Goal: Task Accomplishment & Management: Complete application form

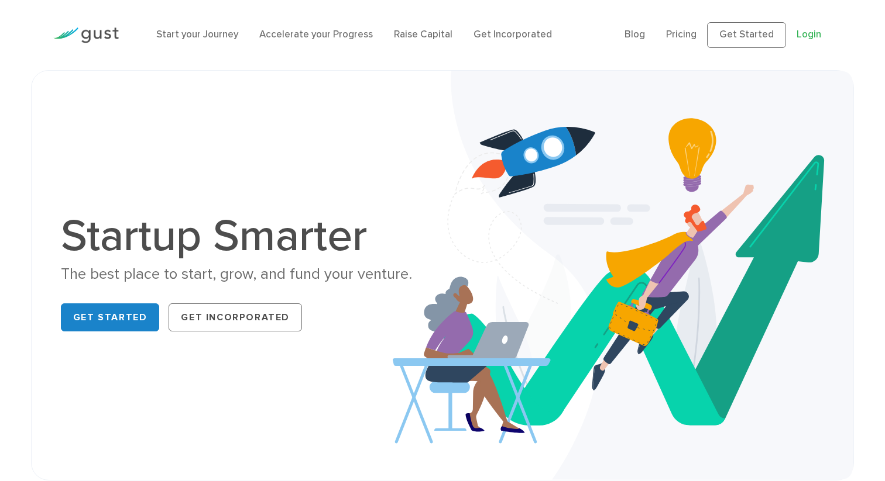
click at [805, 30] on link "Login" at bounding box center [808, 35] width 25 height 12
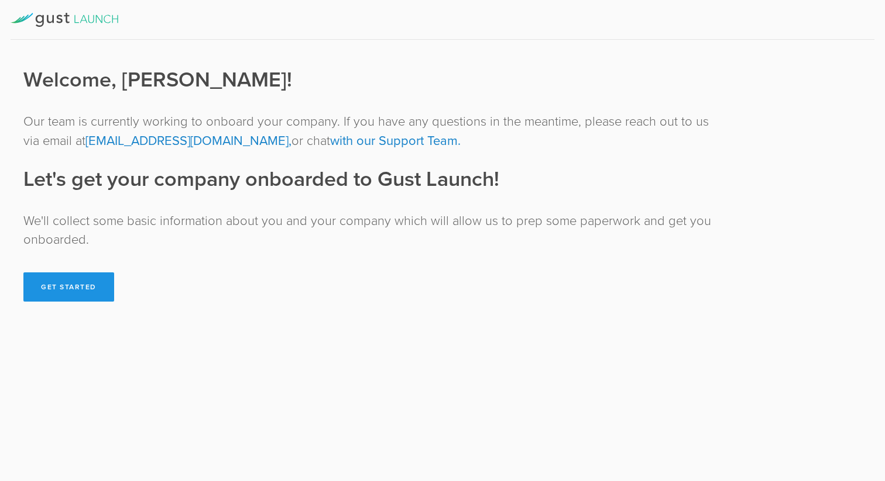
click at [85, 285] on button "Get Started" at bounding box center [68, 287] width 91 height 29
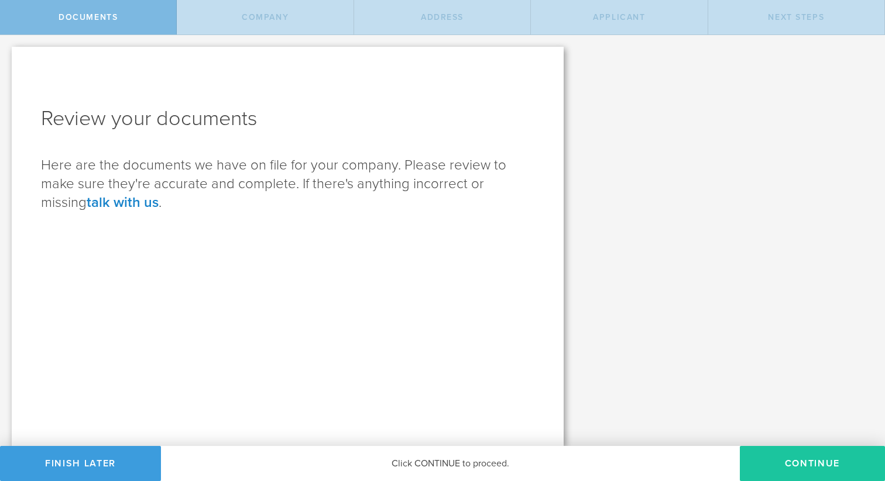
click at [806, 462] on button "Continue" at bounding box center [811, 463] width 145 height 35
type input "Propbox"
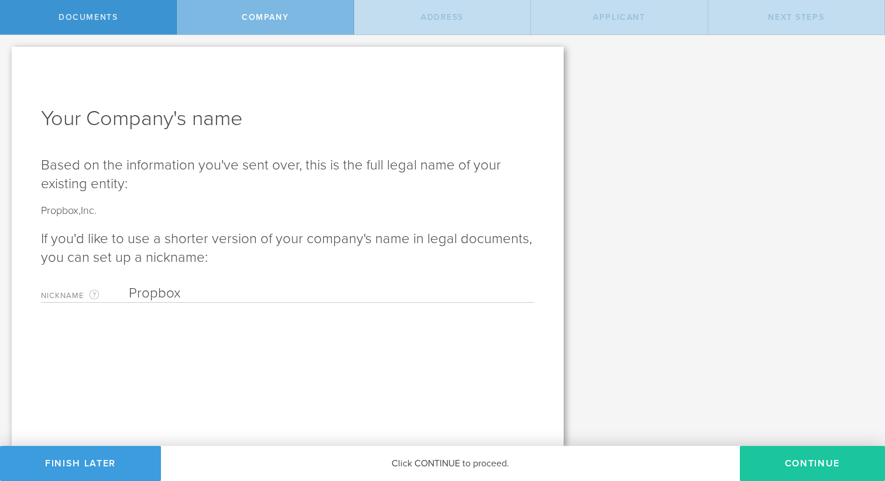
click at [800, 460] on button "Continue" at bounding box center [811, 463] width 145 height 35
checkbox input "true"
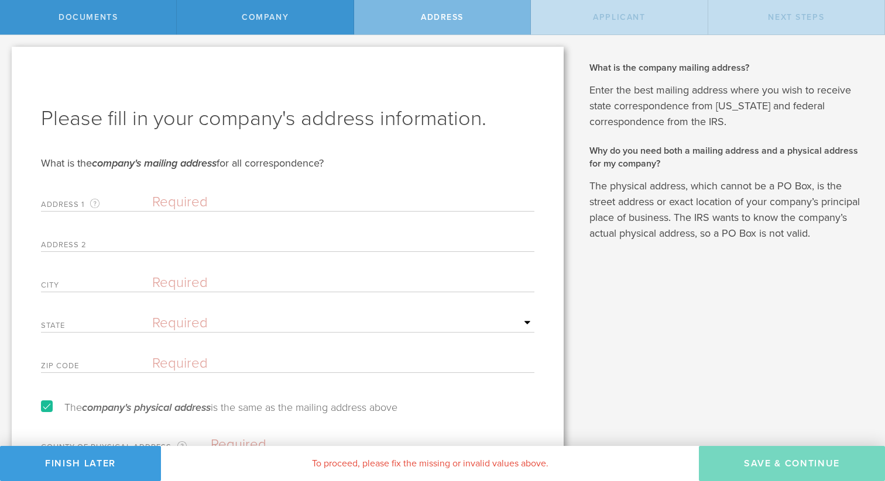
click at [222, 195] on input "text" at bounding box center [343, 203] width 382 height 18
type input "1162 Brookwood Dr"
type input "#203"
type input "Green Bay"
select select "string:WI"
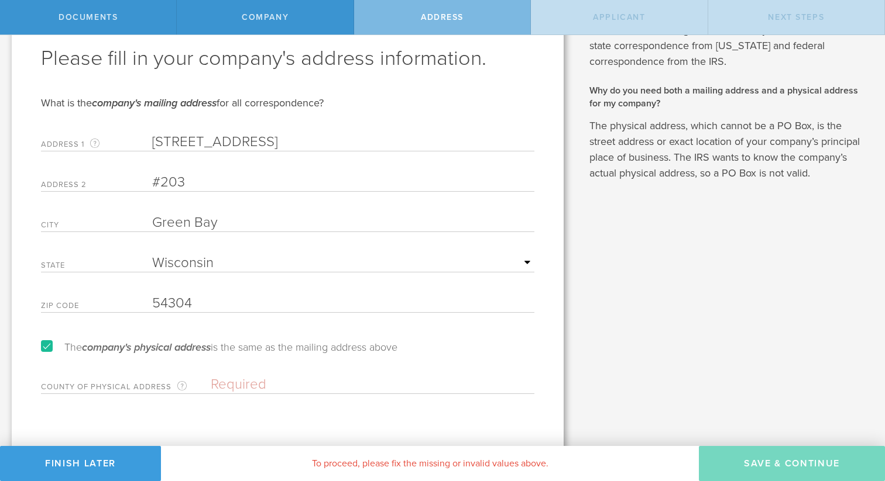
scroll to position [68, 0]
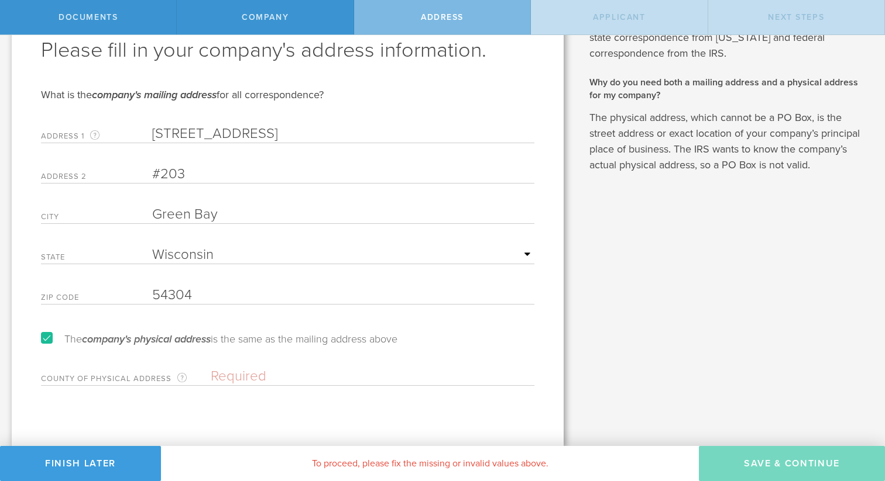
type input "54304"
click at [228, 378] on input "text" at bounding box center [373, 377] width 324 height 18
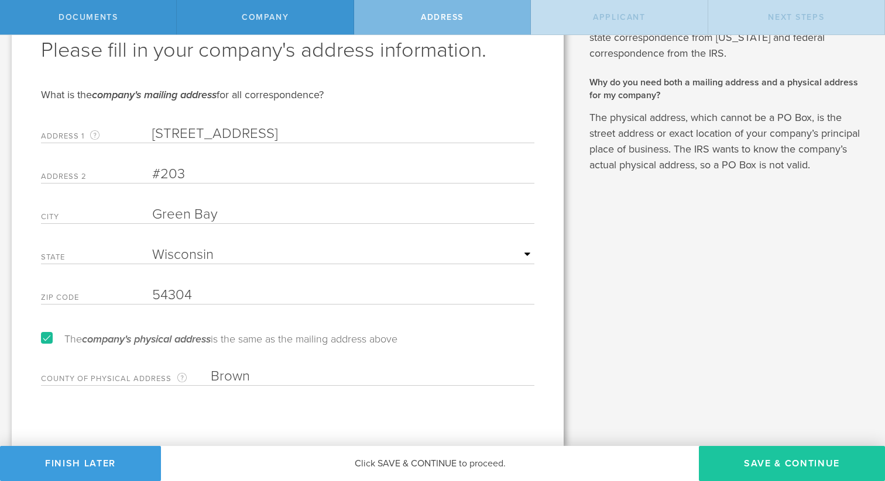
type input "Brown"
click at [748, 462] on button "Save & Continue" at bounding box center [792, 463] width 186 height 35
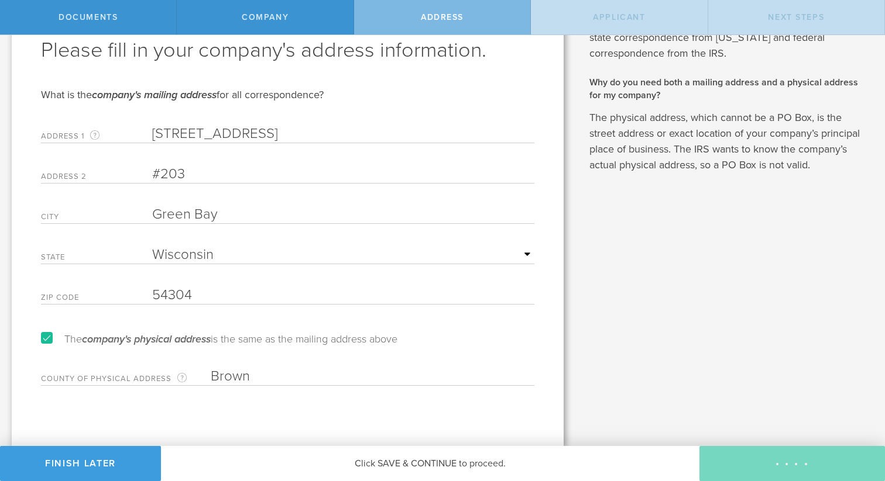
type input "CEO"
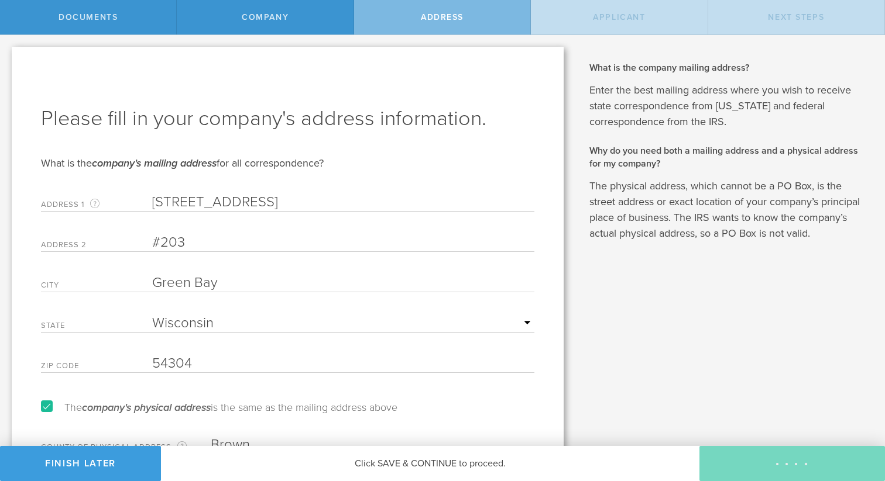
select select "US"
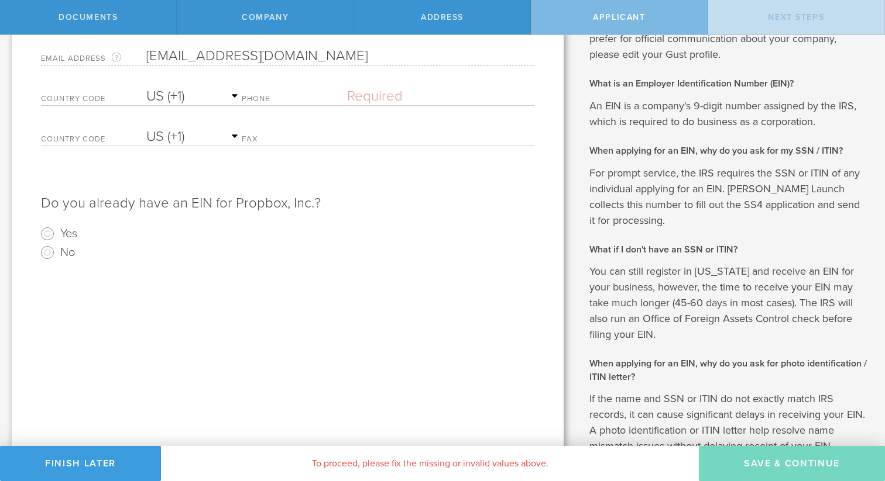
scroll to position [227, 0]
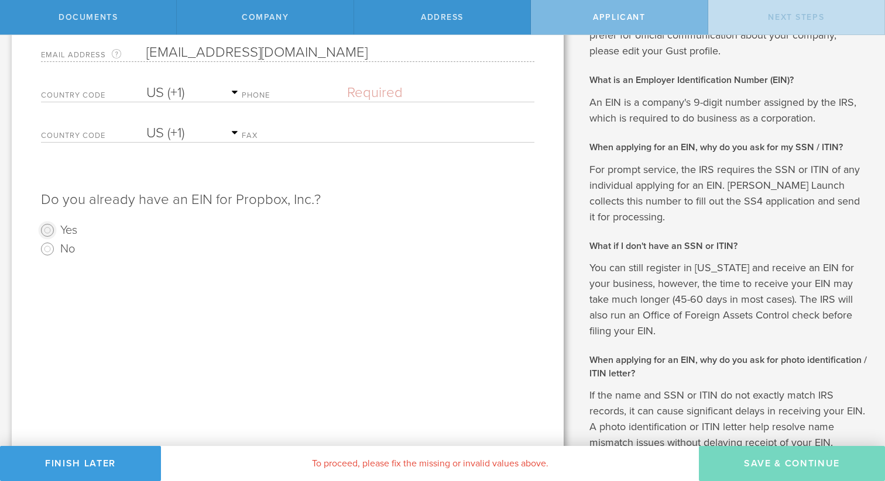
click at [51, 229] on input "Yes" at bounding box center [47, 230] width 19 height 19
radio input "true"
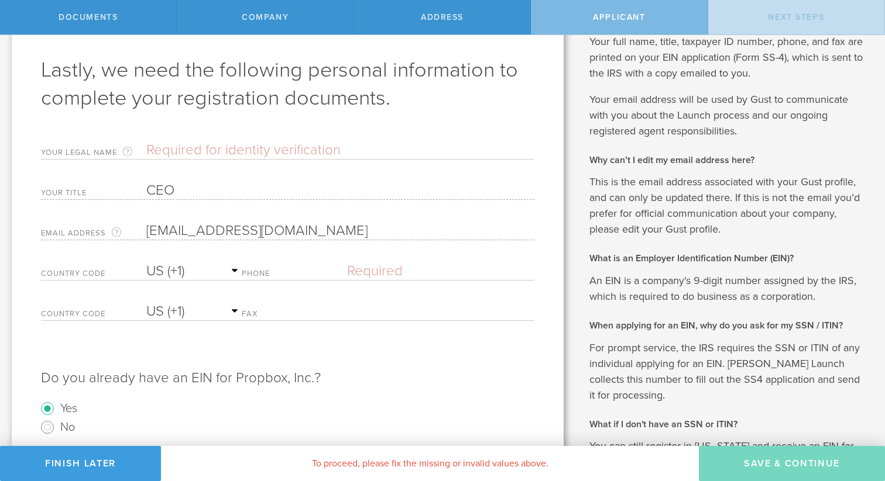
scroll to position [46, 0]
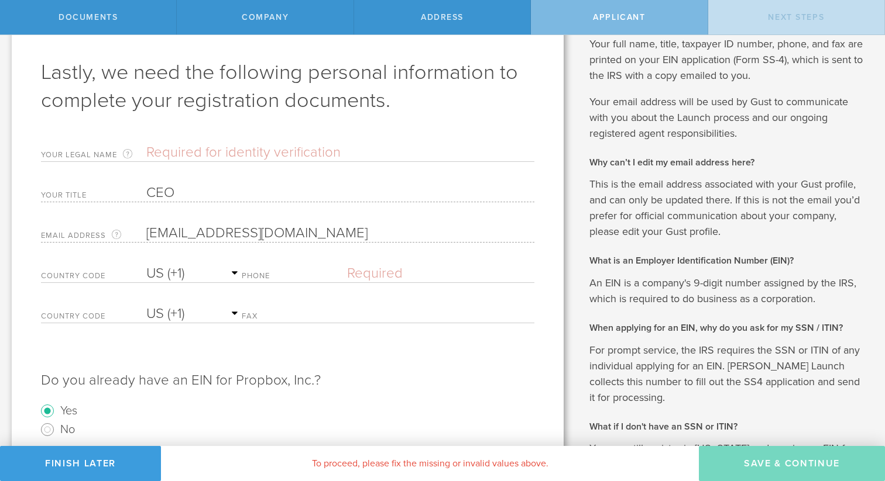
click at [214, 154] on input "text" at bounding box center [340, 153] width 388 height 18
type input "Victor Montalvo"
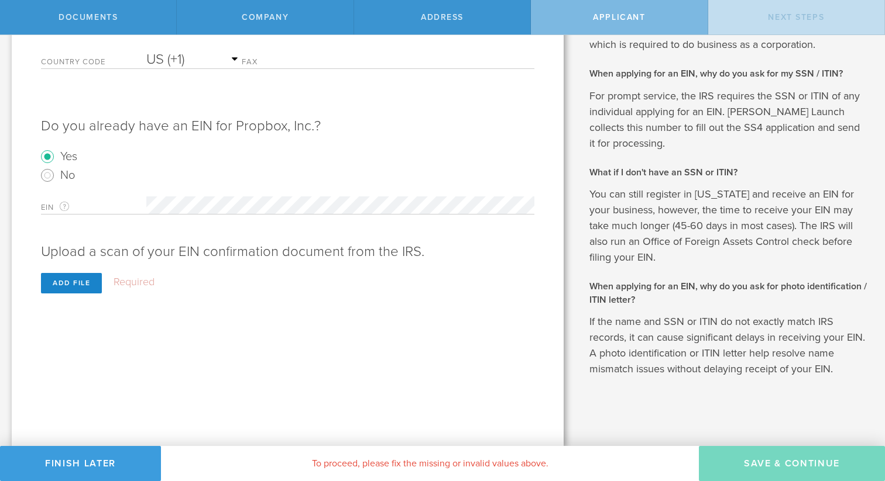
scroll to position [281, 0]
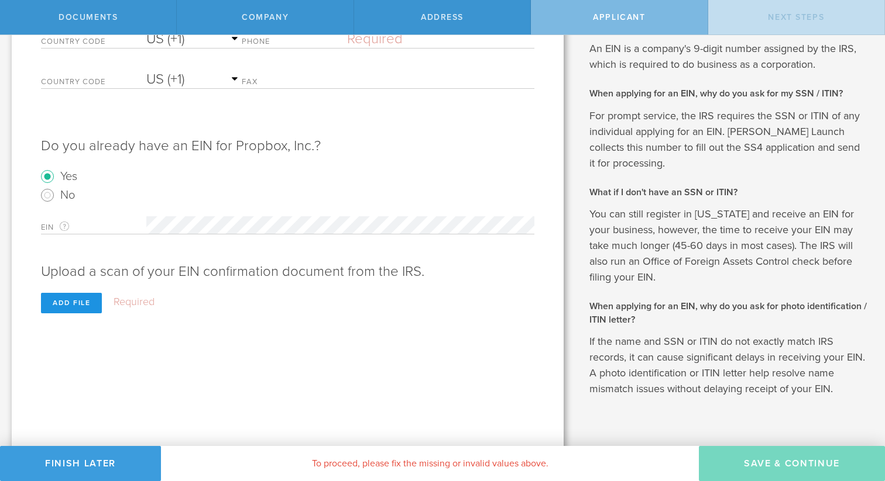
click at [64, 302] on div "Add file" at bounding box center [71, 303] width 61 height 20
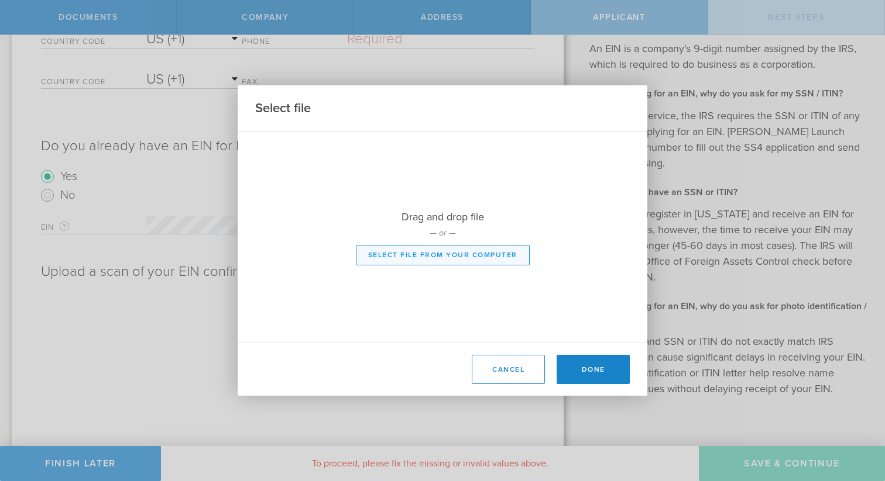
click at [468, 250] on button "Select file from your computer" at bounding box center [443, 255] width 174 height 20
type input "C:\fakepath\IRS Confirmation Letter - Propbox.pdf"
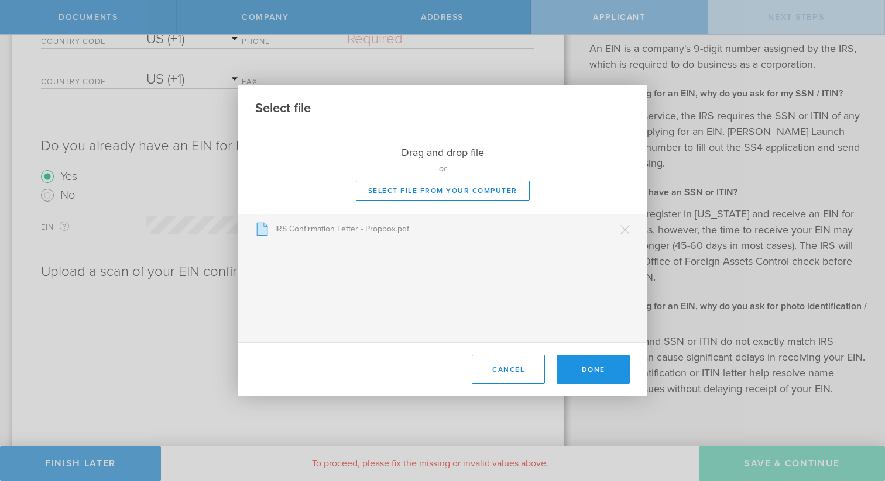
click at [586, 366] on button "Done" at bounding box center [592, 369] width 73 height 29
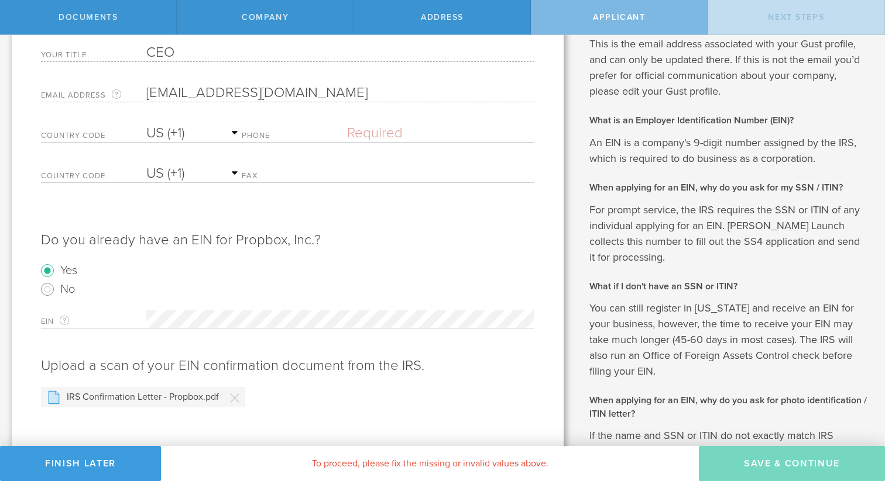
scroll to position [169, 0]
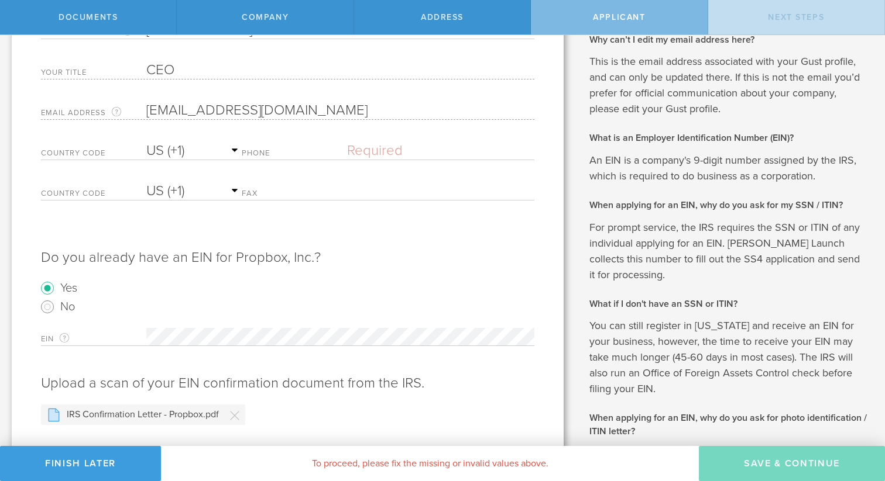
click at [273, 151] on label "Phone" at bounding box center [294, 155] width 105 height 10
click at [242, 147] on select "AC (+247) AD (+376) AE (+971) AF (+93) AG (+1) AI (+1) AL (+355) AM (+374) AO (…" at bounding box center [193, 151] width 95 height 18
click at [146, 142] on select "AC (+247) AD (+376) AE (+971) AF (+93) AG (+1) AI (+1) AL (+355) AM (+374) AO (…" at bounding box center [193, 151] width 95 height 18
click at [286, 149] on div "Phone Please enter a valid phone number." at bounding box center [388, 148] width 292 height 24
click at [167, 146] on select "AC (+247) AD (+376) AE (+971) AF (+93) AG (+1) AI (+1) AL (+355) AM (+374) AO (…" at bounding box center [193, 151] width 95 height 18
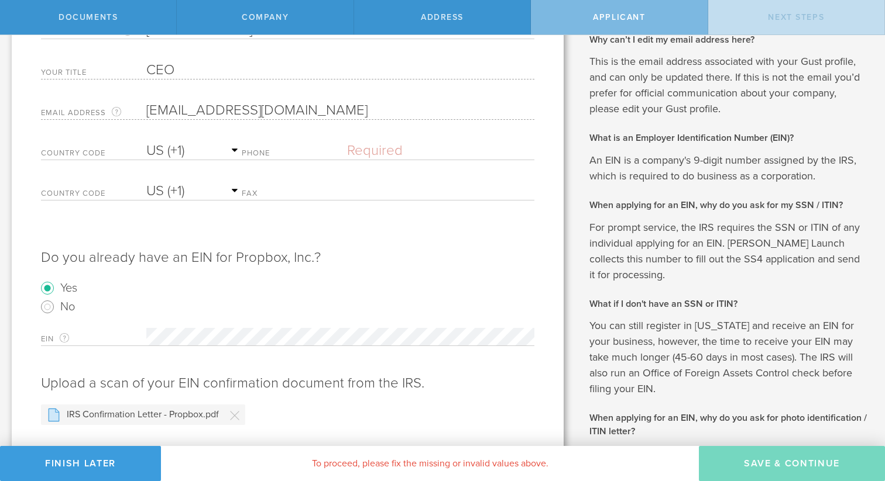
click at [394, 156] on input "text" at bounding box center [440, 151] width 187 height 18
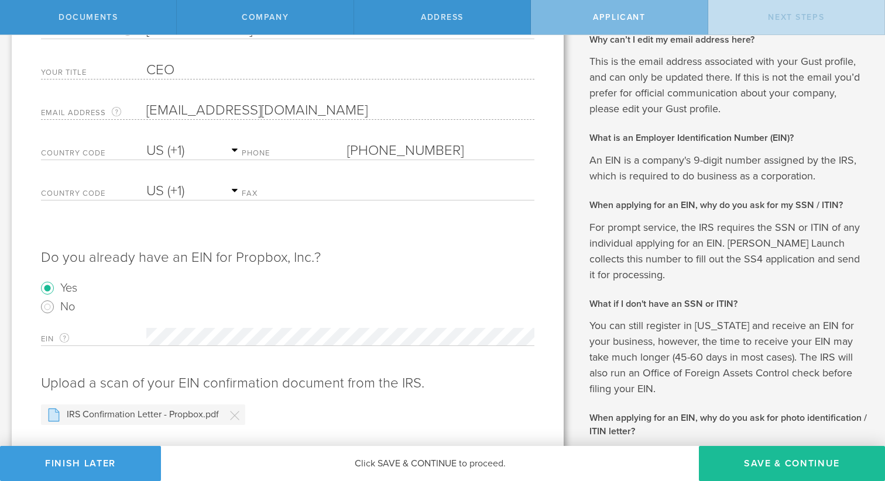
type input "(214) 392-6260"
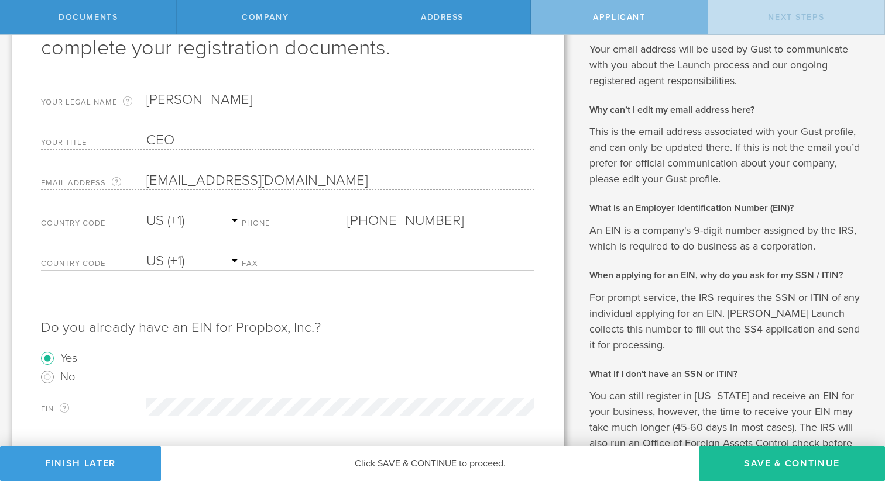
scroll to position [93, 0]
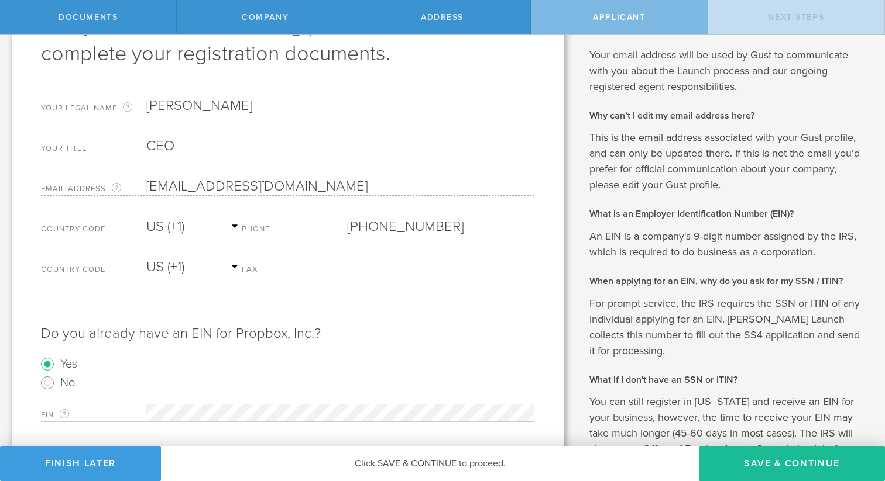
drag, startPoint x: 374, startPoint y: 266, endPoint x: 357, endPoint y: 286, distance: 26.2
click at [374, 266] on input "text" at bounding box center [440, 268] width 187 height 18
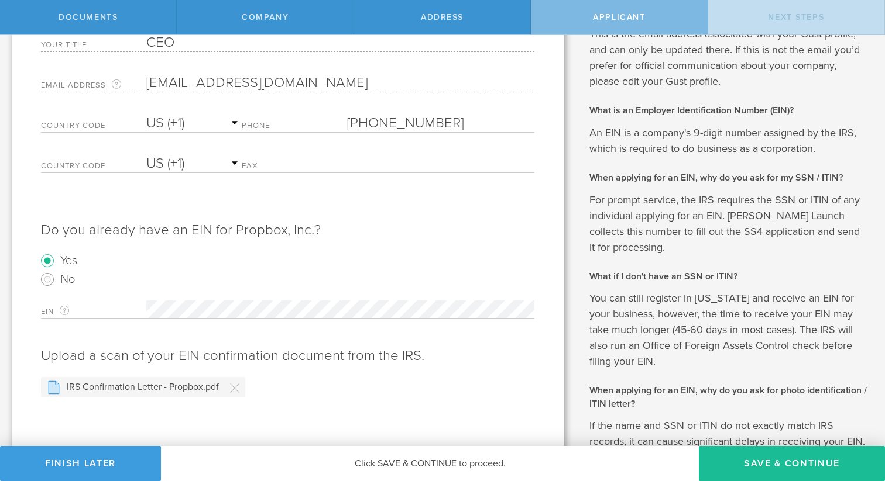
scroll to position [82, 0]
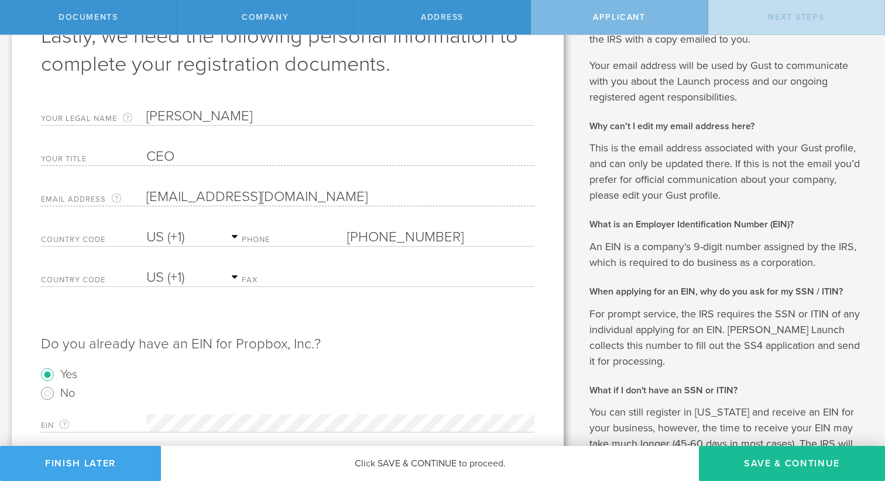
click at [81, 462] on button "Finish Later" at bounding box center [80, 463] width 161 height 35
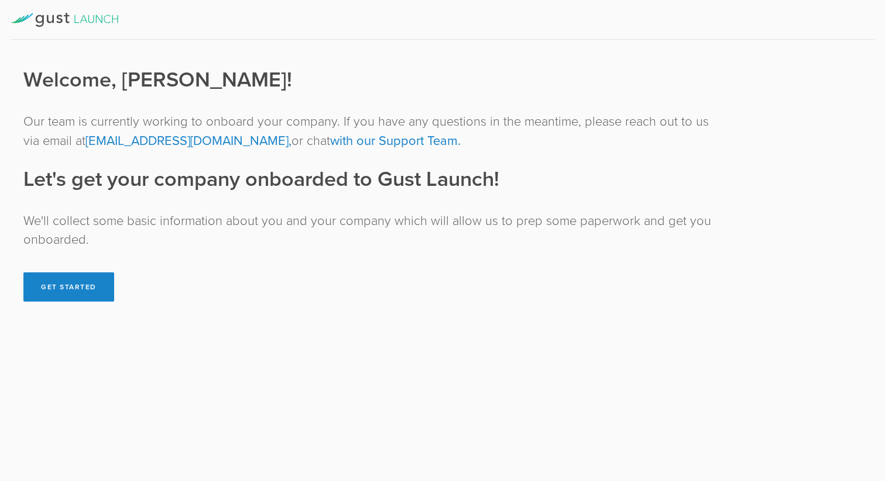
click at [91, 20] on icon at bounding box center [65, 20] width 108 height 14
click at [84, 287] on button "Get Started" at bounding box center [68, 287] width 91 height 29
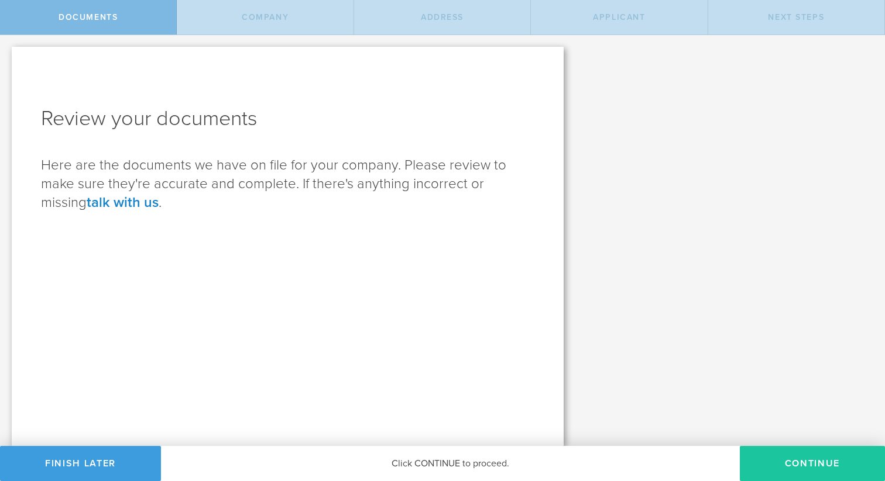
click at [786, 457] on button "Continue" at bounding box center [811, 463] width 145 height 35
type input "Propbox"
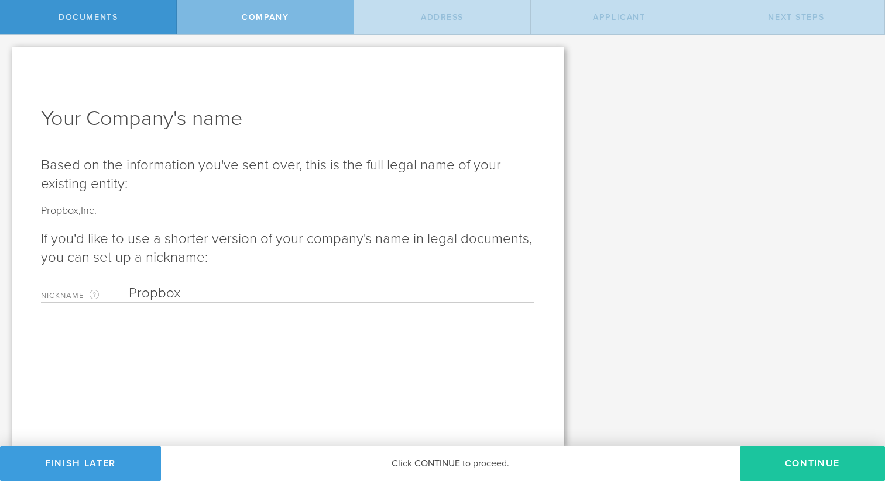
click at [786, 454] on button "Continue" at bounding box center [811, 463] width 145 height 35
type input "1162 Brookwood Dr"
type input "#203"
type input "Green Bay"
select select "string:WI"
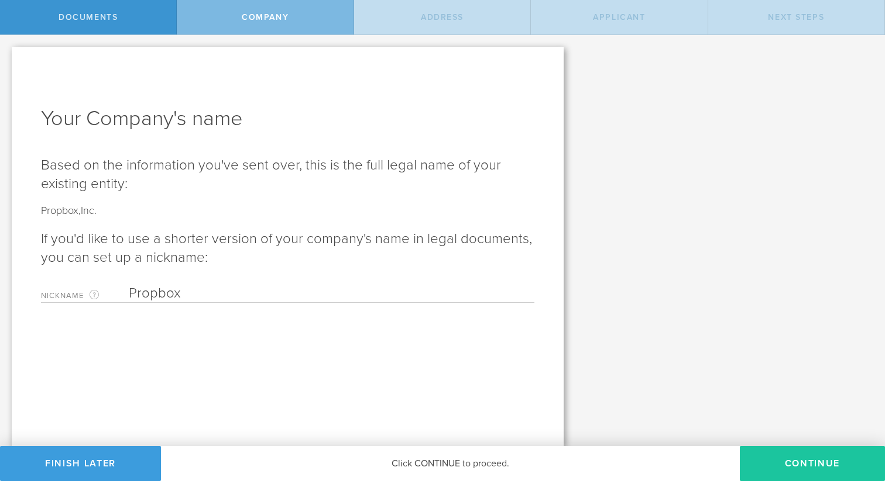
type input "54304"
checkbox input "true"
type input "Brown"
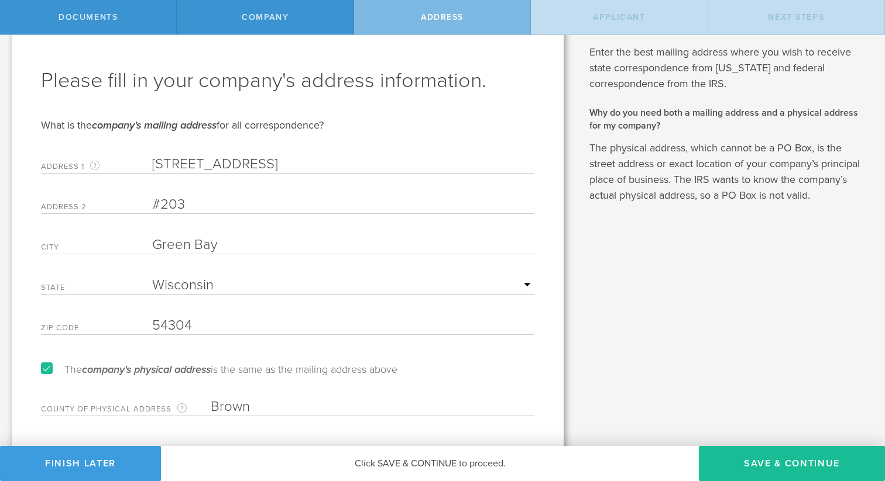
scroll to position [68, 0]
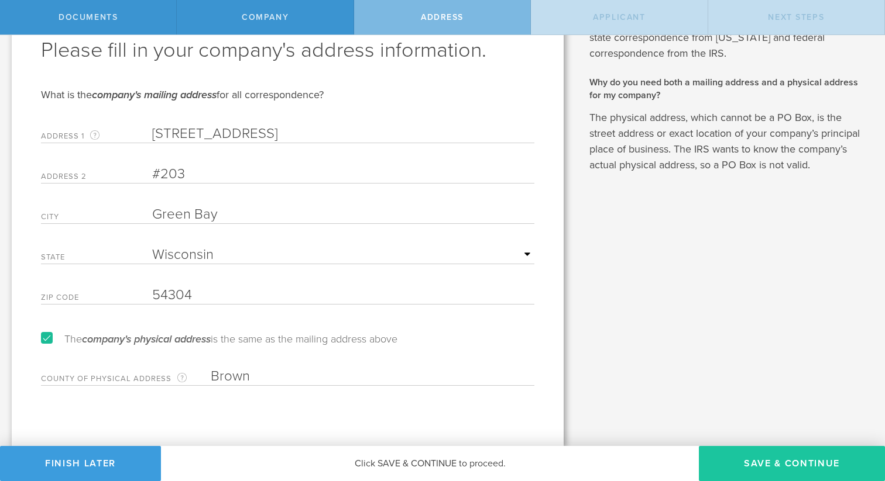
click at [776, 457] on button "Save & Continue" at bounding box center [792, 463] width 186 height 35
type input "CEO"
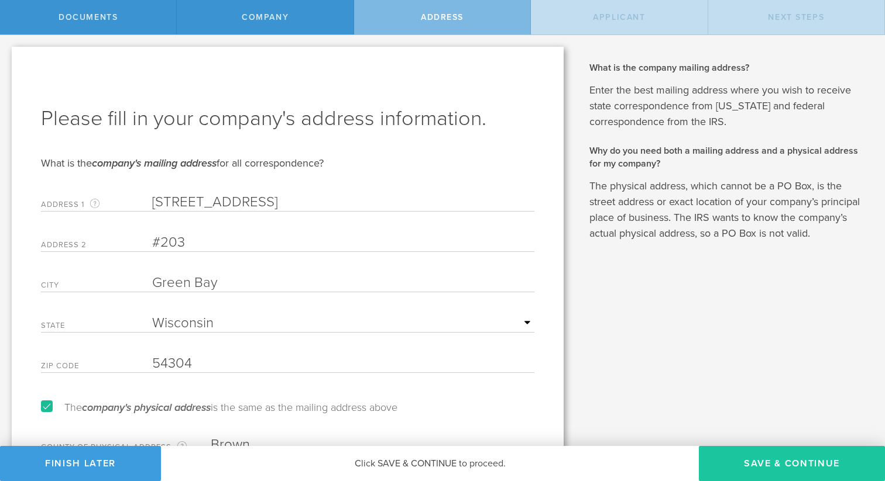
select select "US"
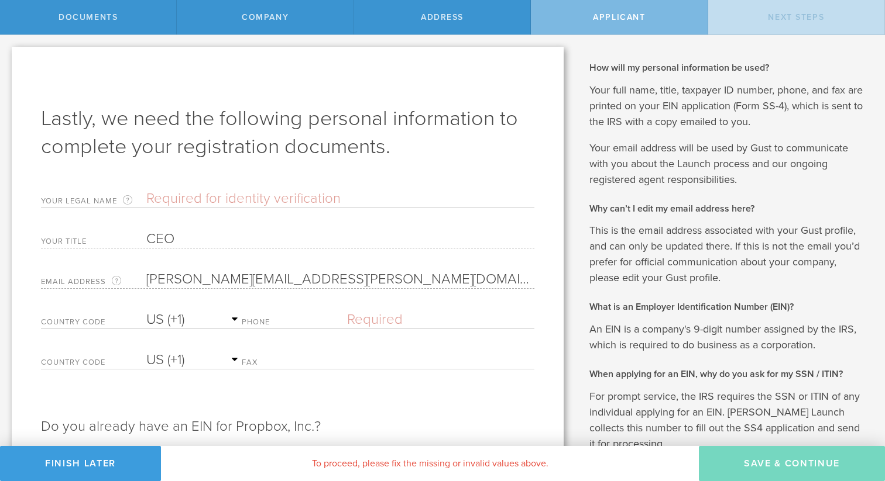
click at [218, 202] on input "text" at bounding box center [340, 199] width 388 height 18
type input "Victor Montalvo"
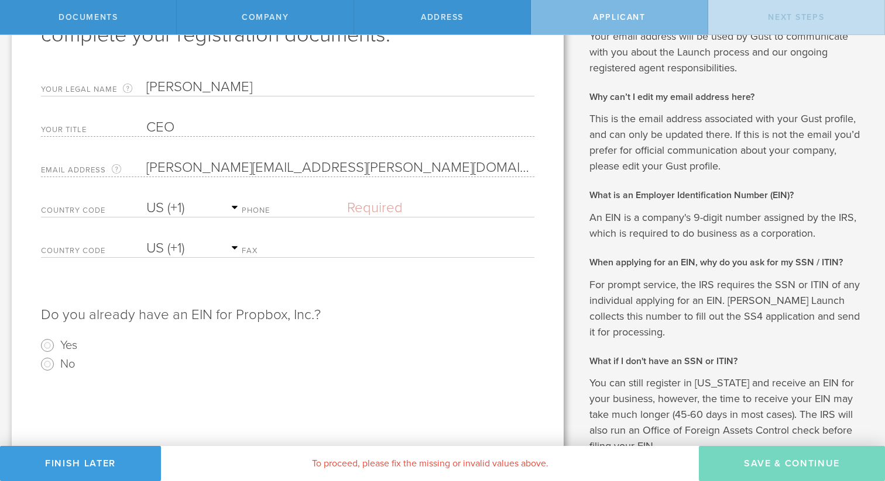
scroll to position [113, 0]
click at [397, 204] on input "text" at bounding box center [440, 207] width 187 height 18
type input "(214) 392-6260"
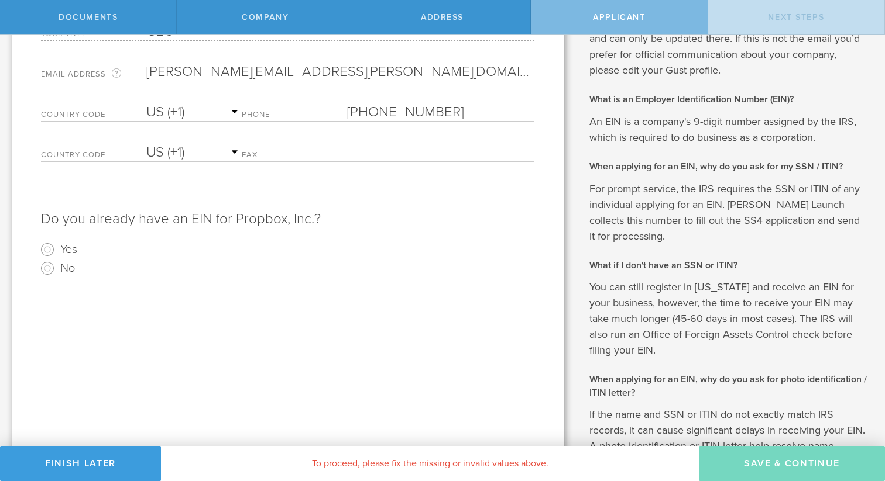
scroll to position [209, 0]
click at [49, 246] on input "Yes" at bounding box center [47, 248] width 19 height 19
radio input "true"
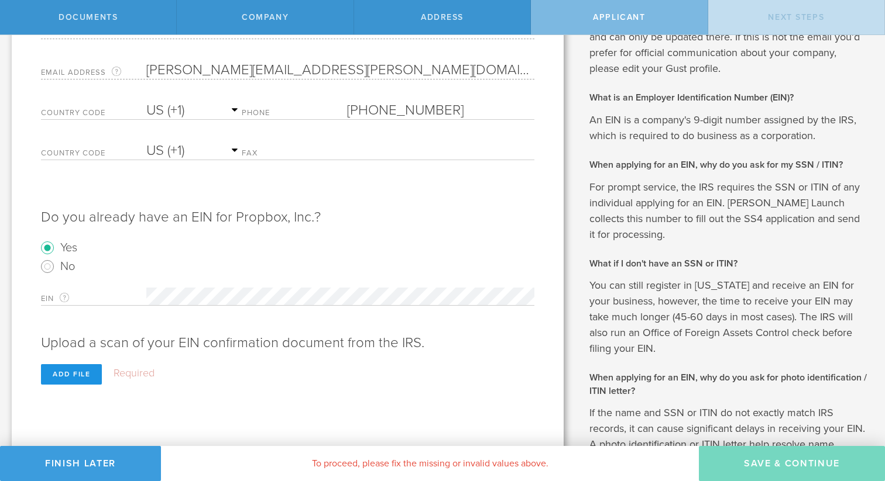
click at [61, 375] on div "Add file" at bounding box center [71, 374] width 61 height 20
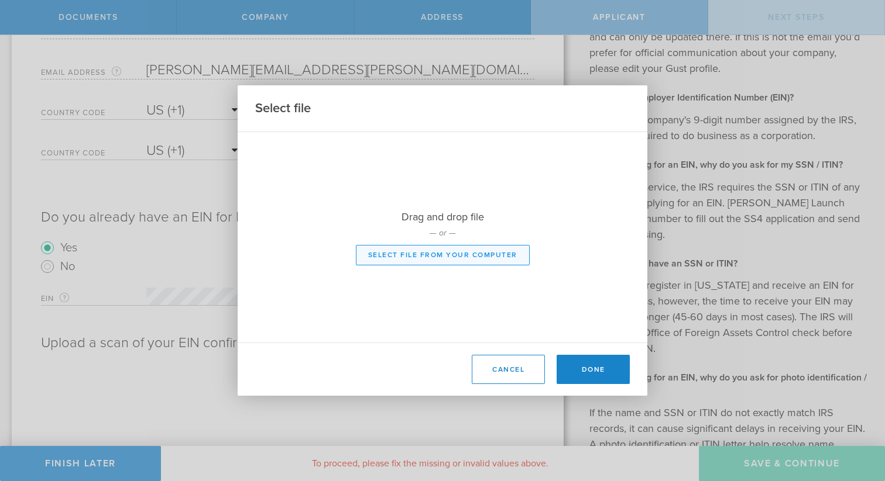
click at [441, 254] on button "Select file from your computer" at bounding box center [443, 255] width 174 height 20
type input "C:\fakepath\IRS Confirmation Letter - Propbox.pdf"
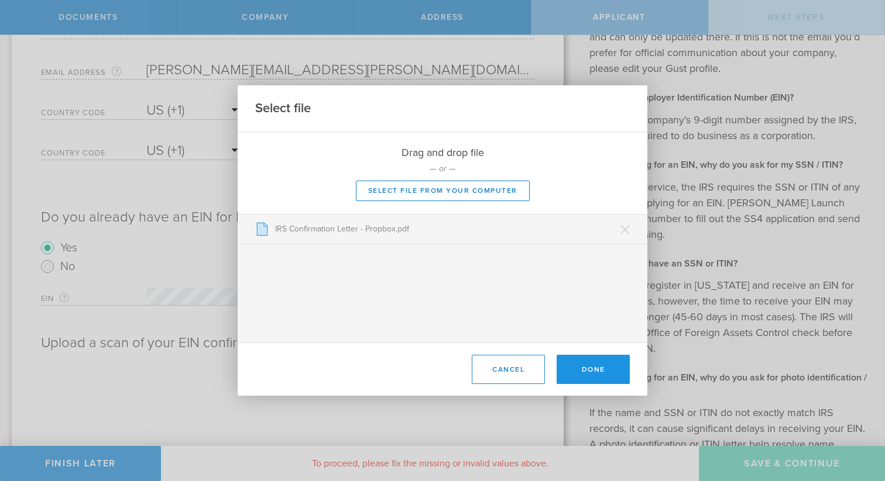
click at [591, 365] on button "Done" at bounding box center [592, 369] width 73 height 29
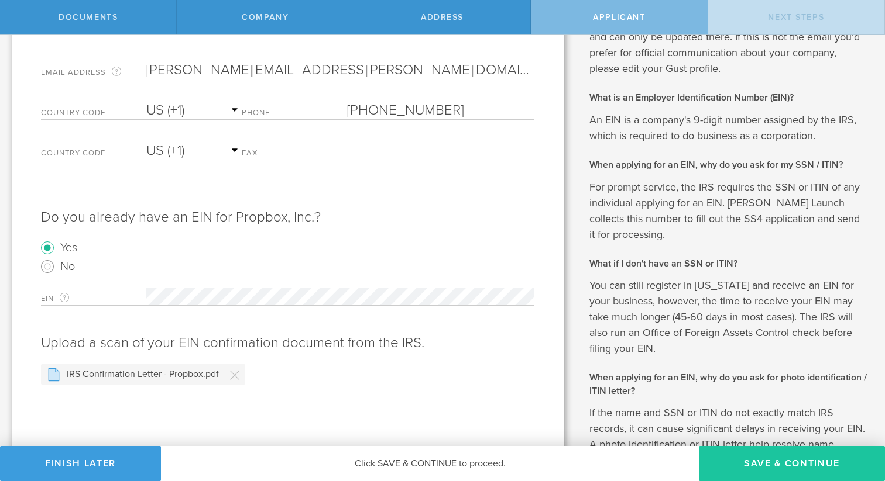
click at [768, 468] on button "Save & Continue" at bounding box center [792, 463] width 186 height 35
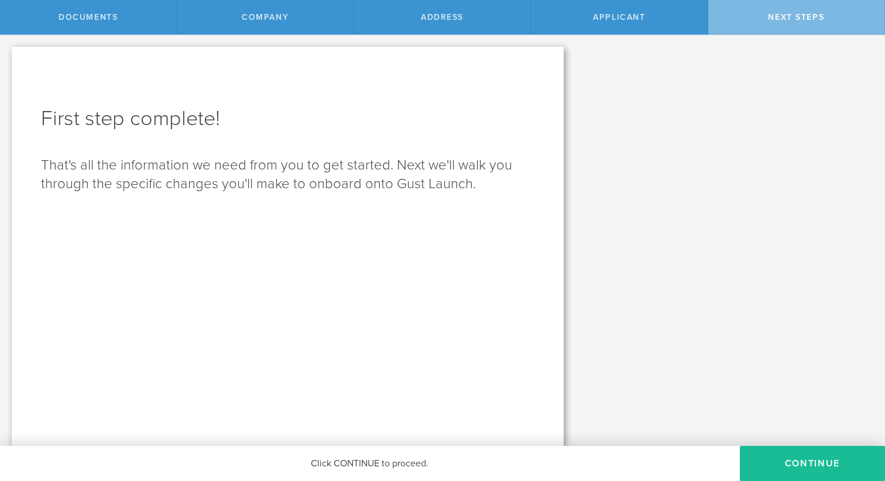
scroll to position [0, 0]
click at [794, 465] on button "Continue" at bounding box center [811, 463] width 145 height 35
